Goal: Transaction & Acquisition: Book appointment/travel/reservation

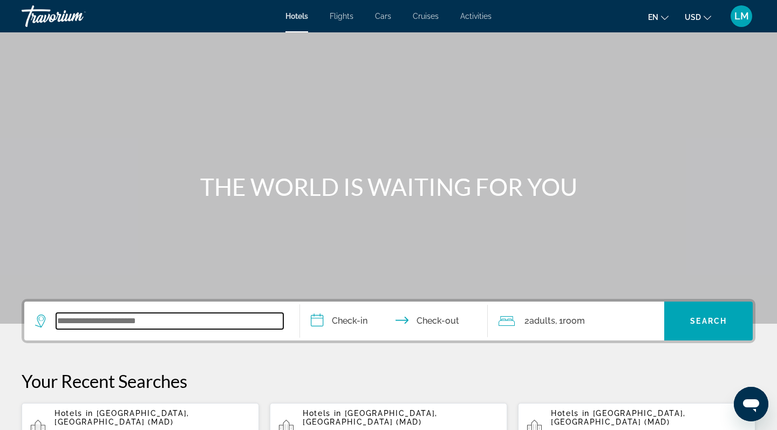
click at [130, 323] on input "Search widget" at bounding box center [169, 321] width 227 height 16
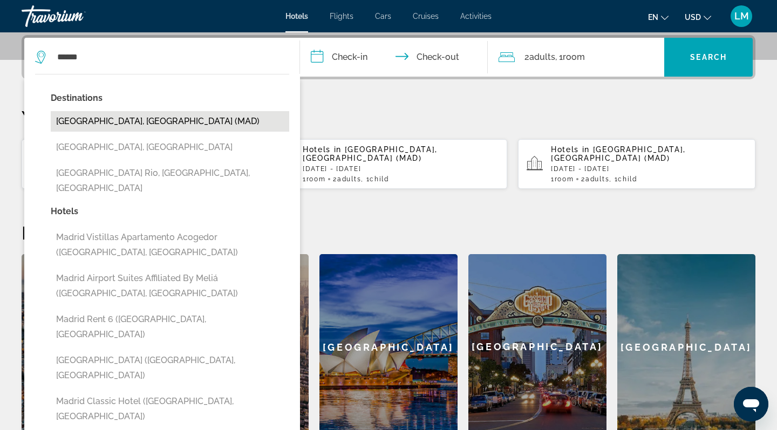
click at [119, 124] on button "[GEOGRAPHIC_DATA], [GEOGRAPHIC_DATA] (MAD)" at bounding box center [170, 121] width 239 height 21
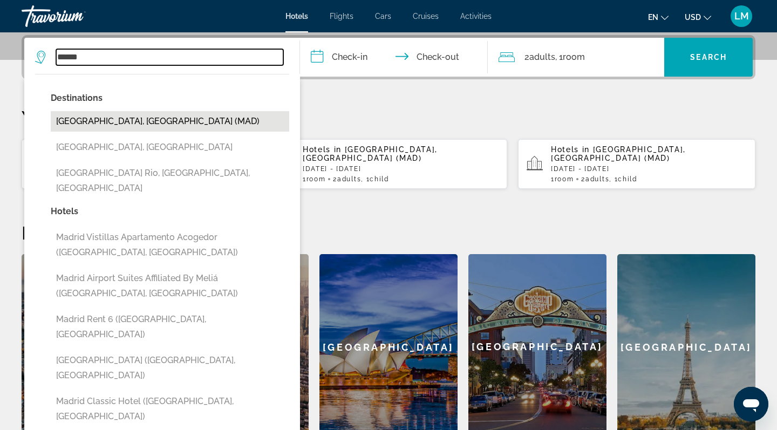
type input "**********"
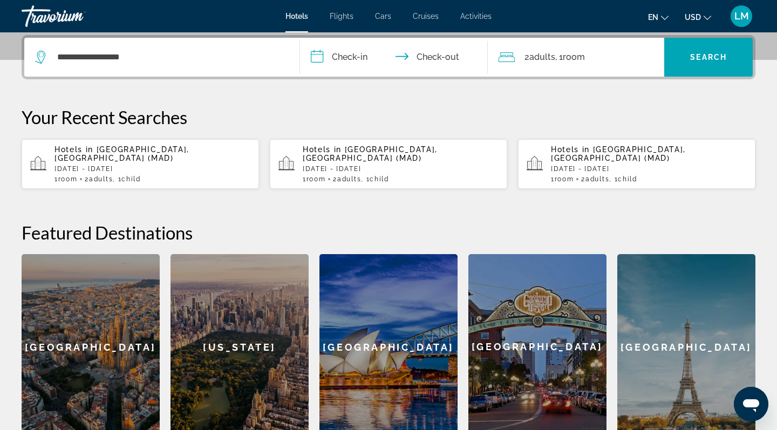
click at [351, 61] on input "**********" at bounding box center [396, 59] width 192 height 42
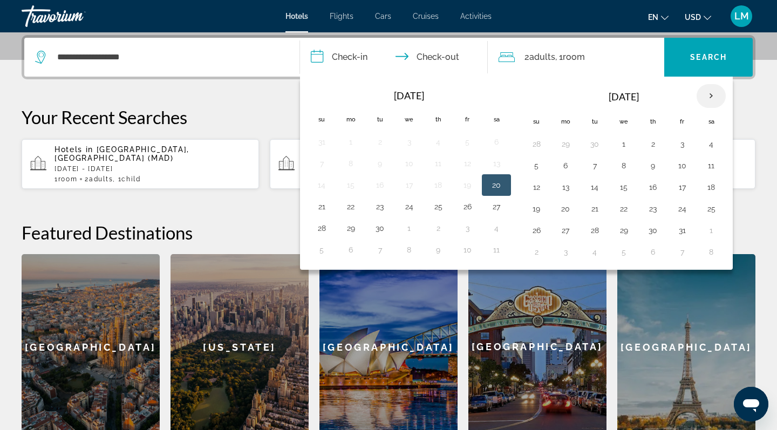
click at [713, 99] on th "Next month" at bounding box center [711, 96] width 29 height 24
click at [564, 206] on button "22" at bounding box center [565, 208] width 17 height 15
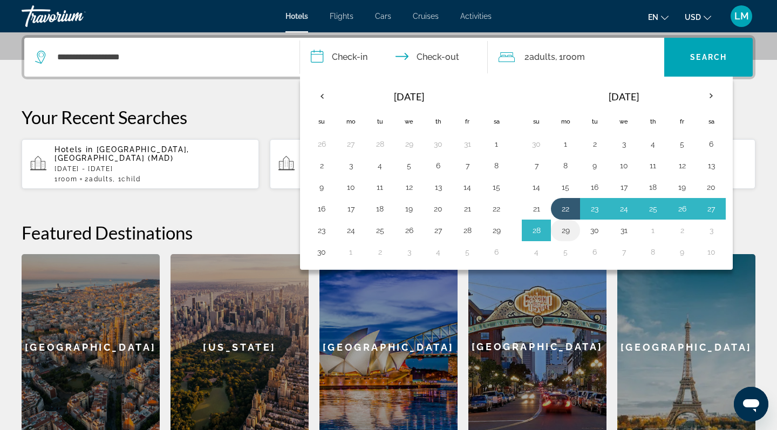
click at [570, 231] on button "29" at bounding box center [565, 230] width 17 height 15
type input "**********"
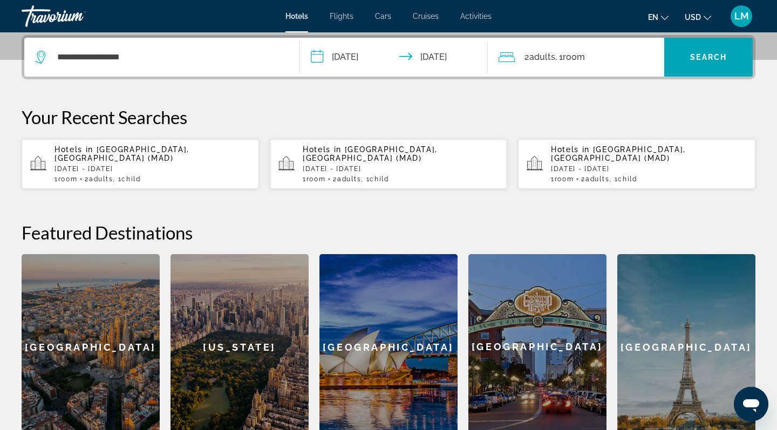
click at [584, 60] on span "Room" at bounding box center [574, 57] width 22 height 10
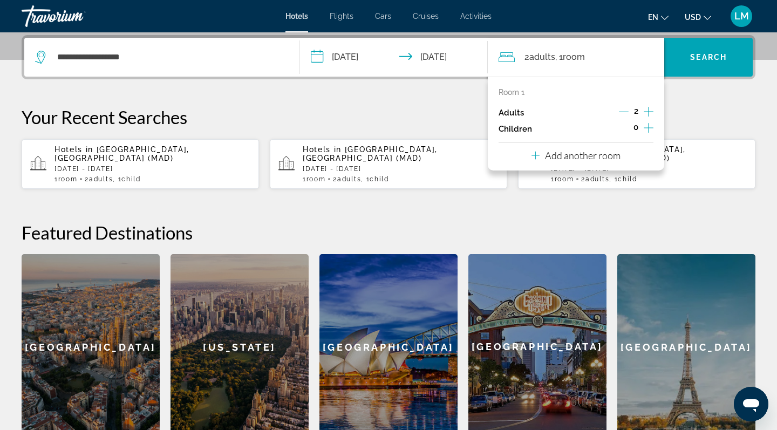
click at [644, 125] on icon "Increment children" at bounding box center [649, 127] width 10 height 13
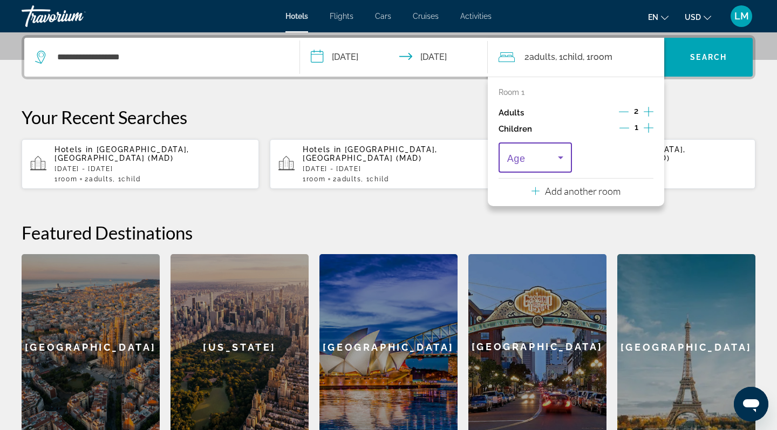
click at [542, 154] on span "Travelers: 2 adults, 1 child" at bounding box center [532, 157] width 51 height 13
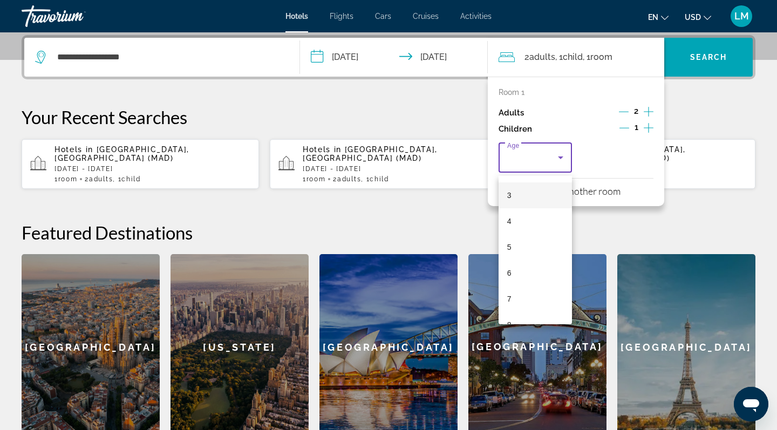
scroll to position [79, 0]
click at [515, 294] on mat-option "7" at bounding box center [535, 296] width 73 height 26
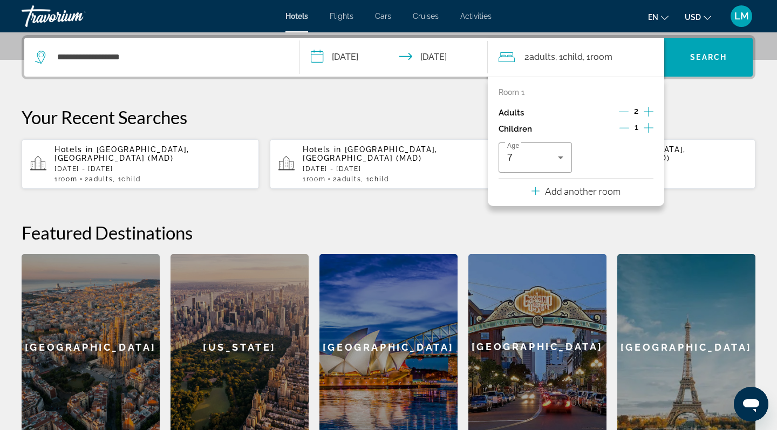
click at [626, 224] on h2 "Featured Destinations" at bounding box center [389, 233] width 734 height 22
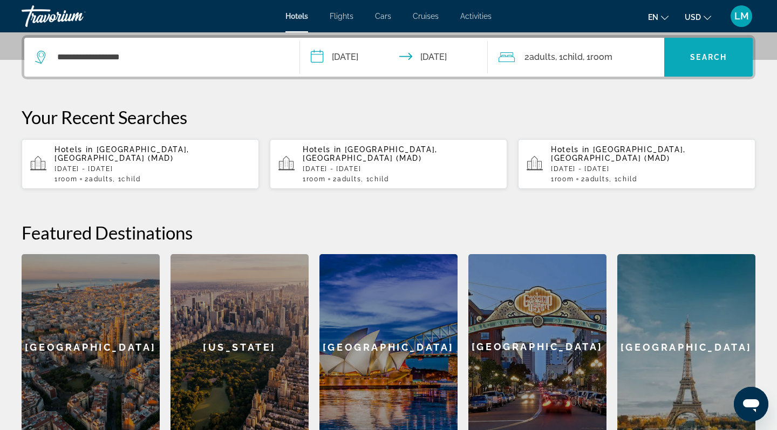
click at [692, 66] on span "Search widget" at bounding box center [708, 57] width 88 height 26
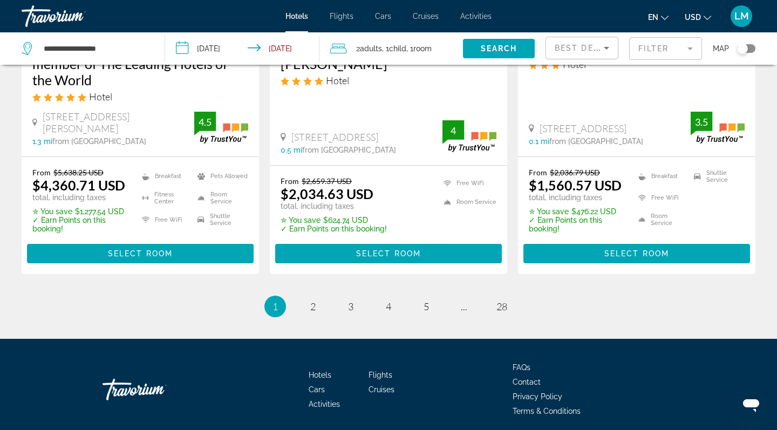
scroll to position [1499, 0]
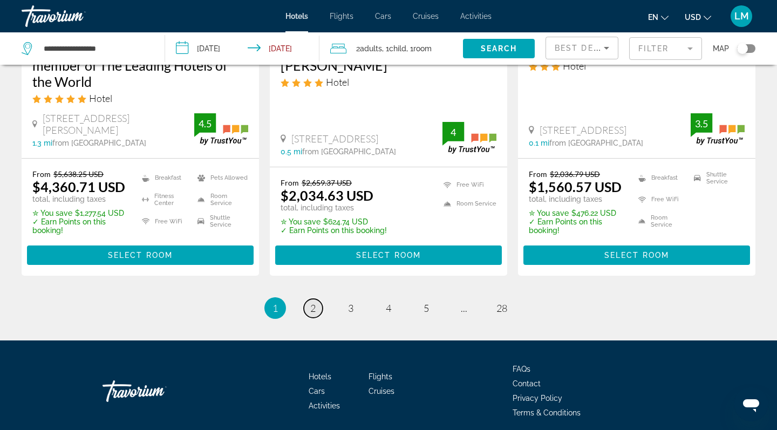
click at [312, 302] on span "2" at bounding box center [312, 308] width 5 height 12
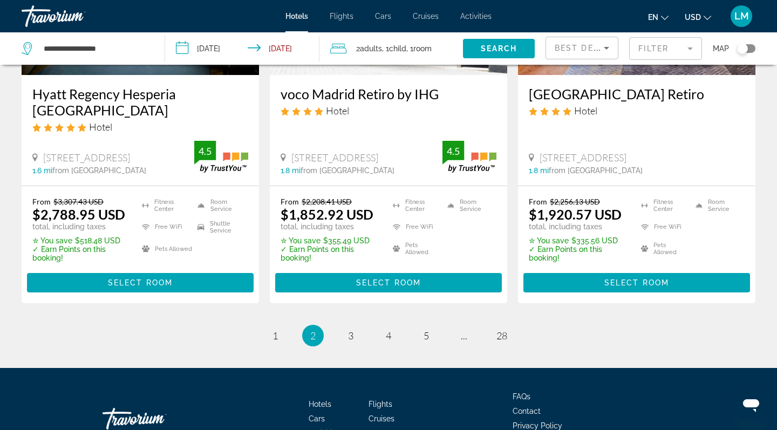
scroll to position [1490, 0]
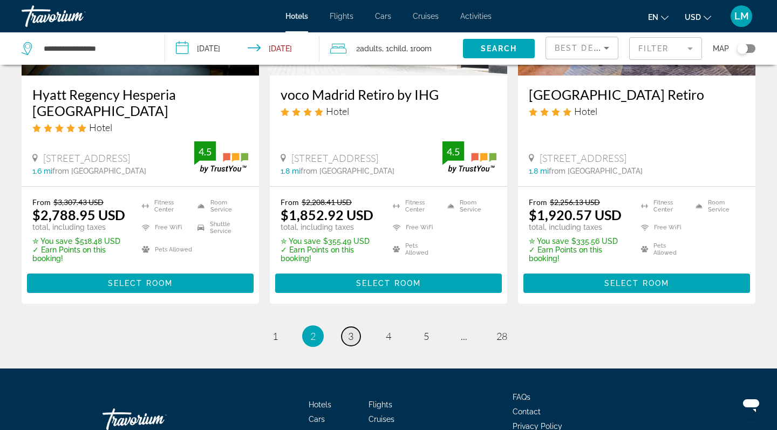
click at [356, 327] on link "page 3" at bounding box center [351, 336] width 19 height 19
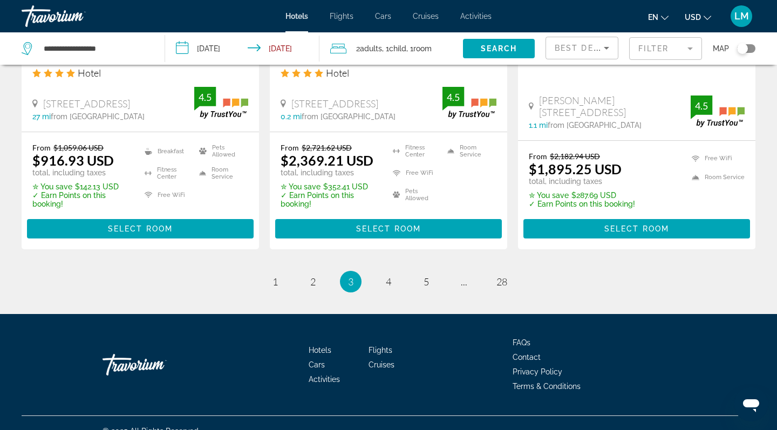
scroll to position [1521, 0]
